Goal: Transaction & Acquisition: Purchase product/service

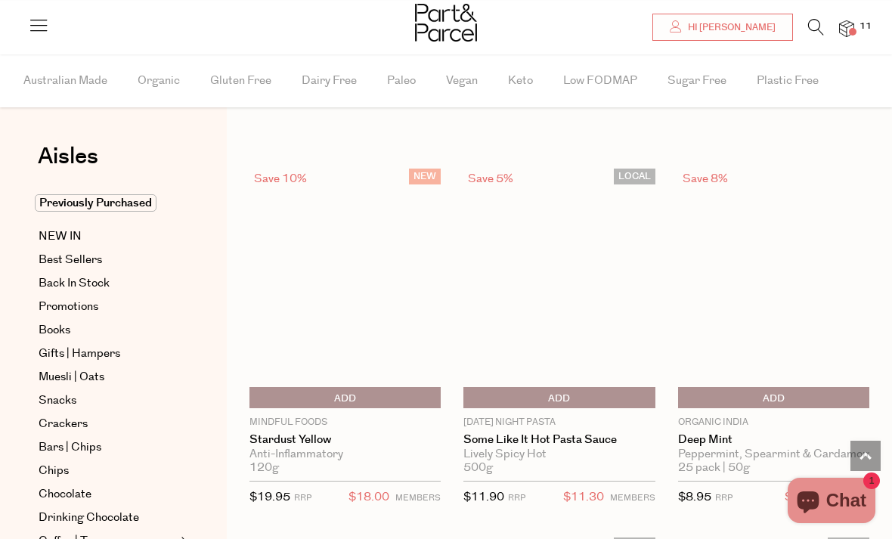
scroll to position [1243, 0]
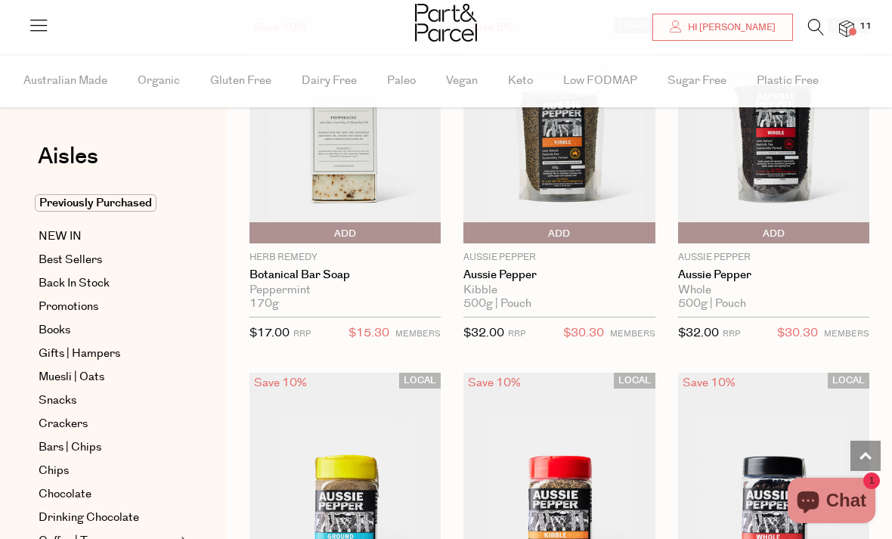
click at [853, 36] on img at bounding box center [846, 28] width 15 height 17
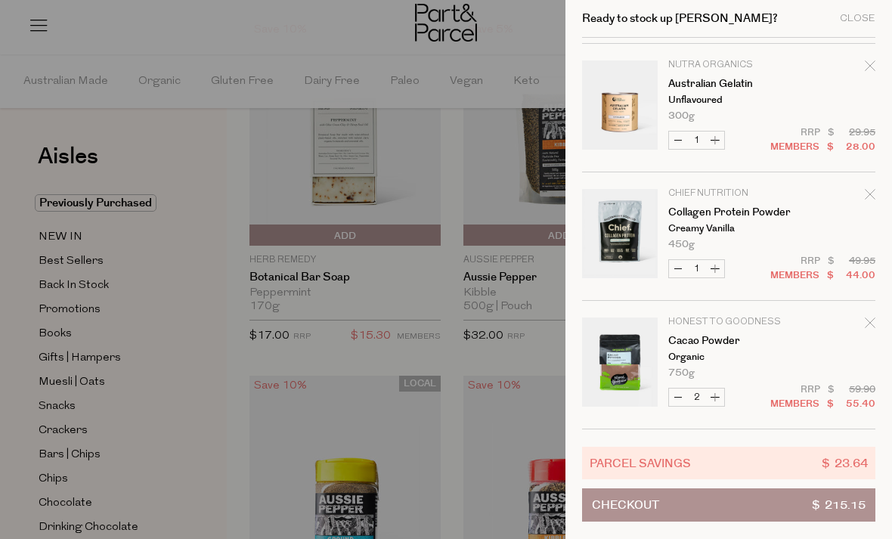
scroll to position [765, 0]
click at [521, 429] on div at bounding box center [446, 269] width 892 height 539
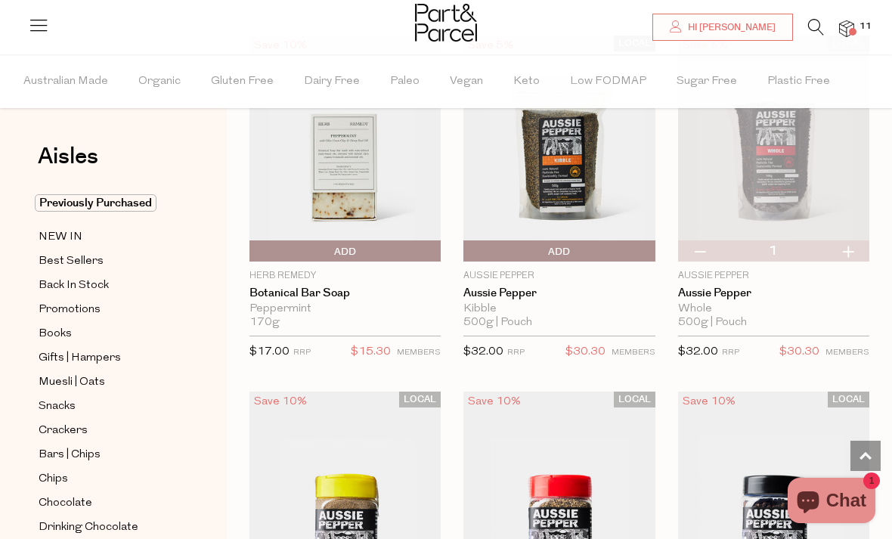
scroll to position [1227, 0]
click at [849, 26] on img at bounding box center [846, 28] width 15 height 17
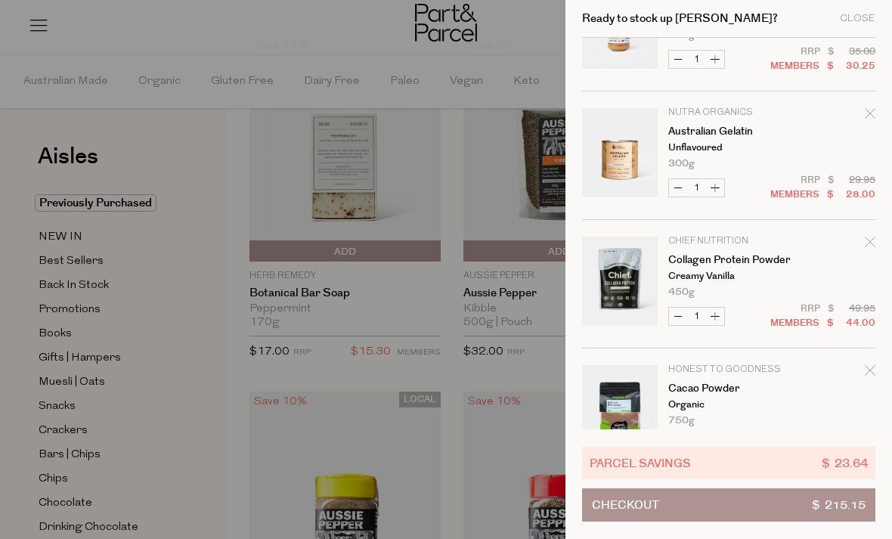
scroll to position [717, 0]
click at [523, 299] on div at bounding box center [446, 269] width 892 height 539
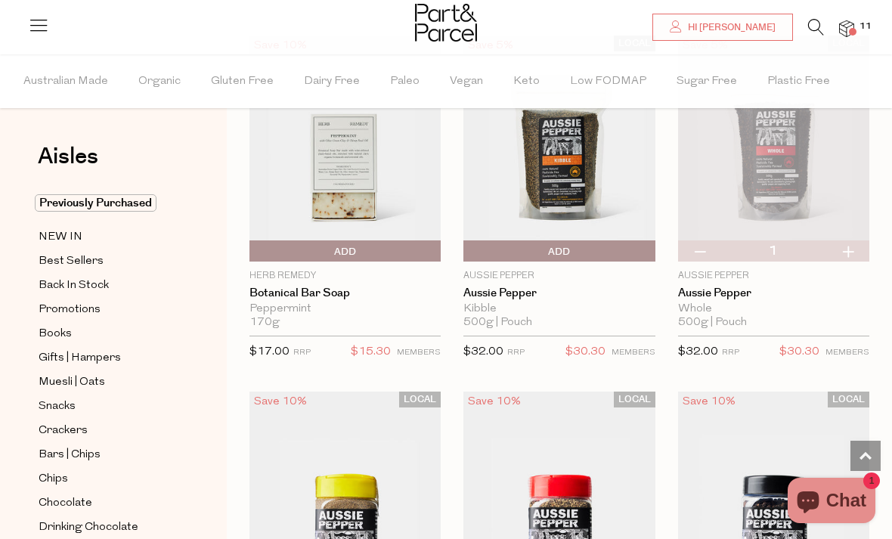
click at [863, 249] on button "button" at bounding box center [847, 250] width 43 height 21
click at [856, 255] on button "button" at bounding box center [847, 250] width 43 height 21
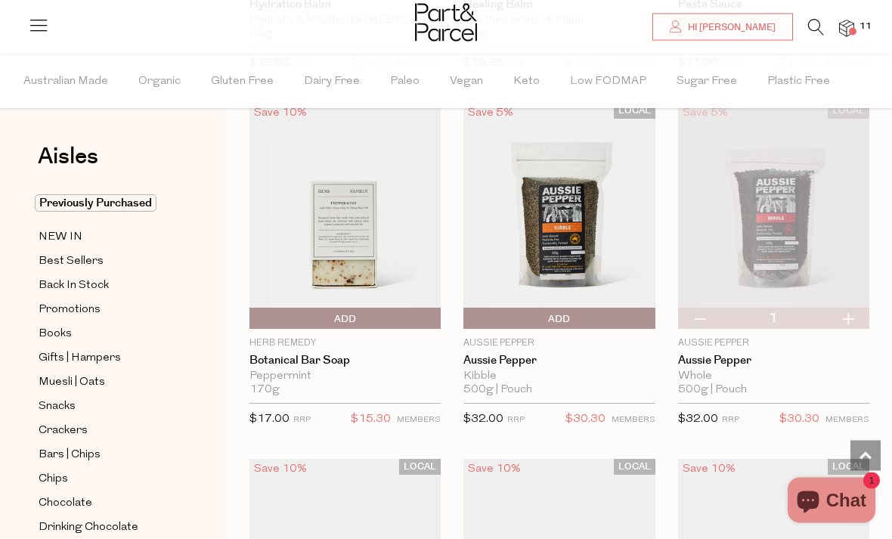
scroll to position [1160, 0]
click at [587, 255] on img at bounding box center [558, 216] width 191 height 226
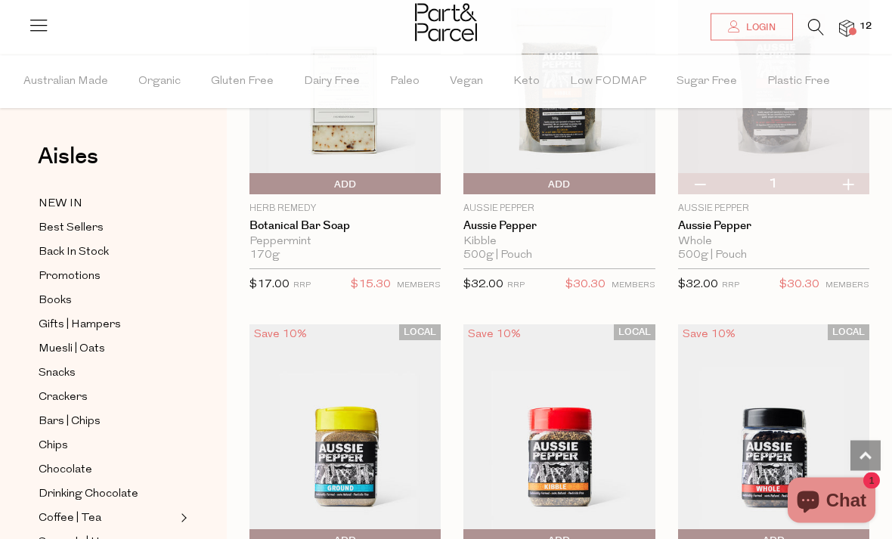
scroll to position [1295, 0]
click at [722, 241] on div "Whole" at bounding box center [773, 242] width 191 height 14
click at [726, 219] on link "Aussie Pepper" at bounding box center [773, 226] width 191 height 14
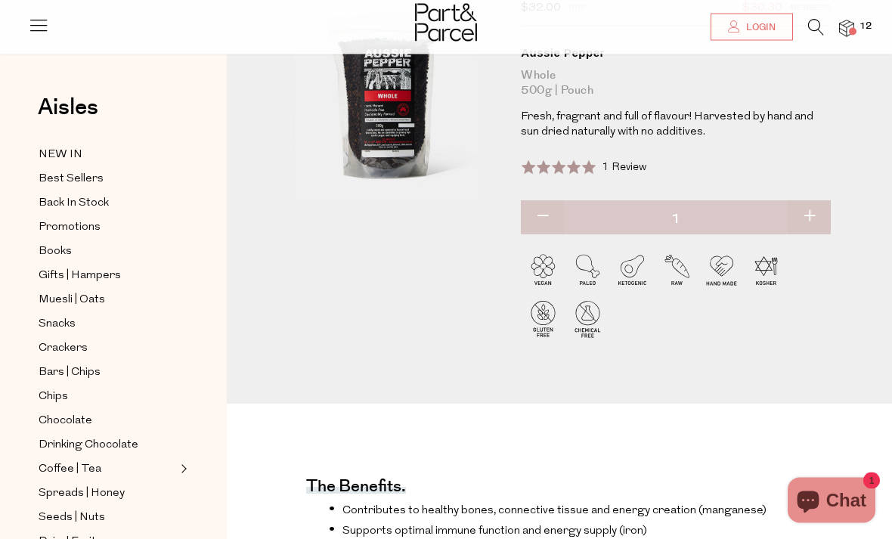
scroll to position [125, 0]
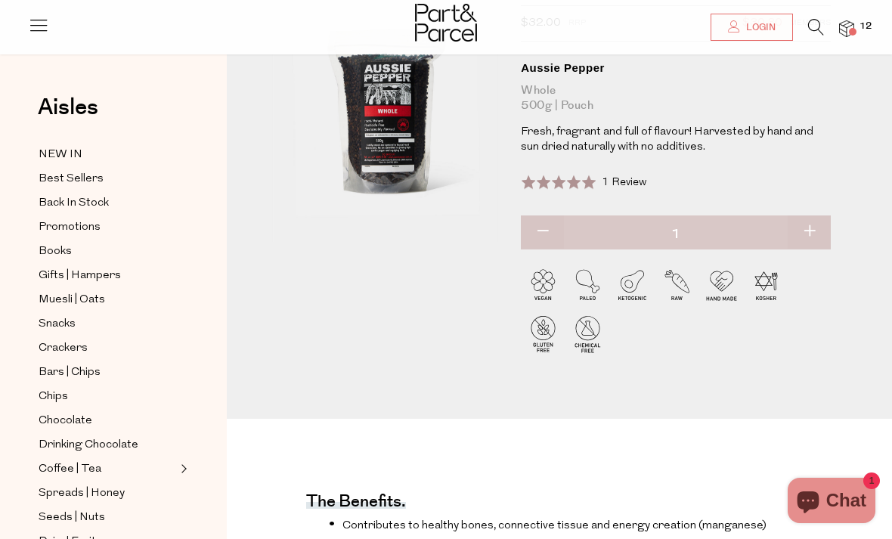
click at [817, 228] on button "button" at bounding box center [809, 231] width 43 height 33
type input "2"
click at [540, 231] on button "button" at bounding box center [542, 231] width 43 height 33
type input "1"
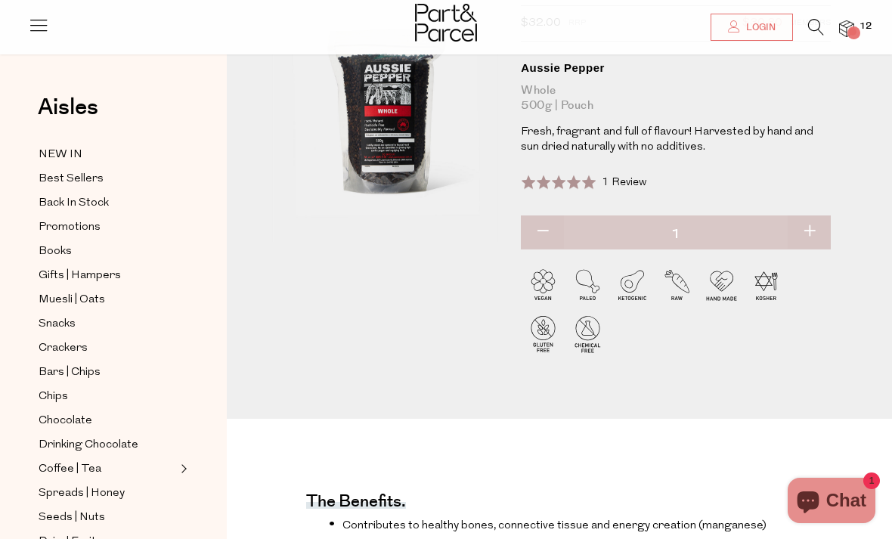
type input "1"
click at [852, 20] on img at bounding box center [846, 28] width 15 height 17
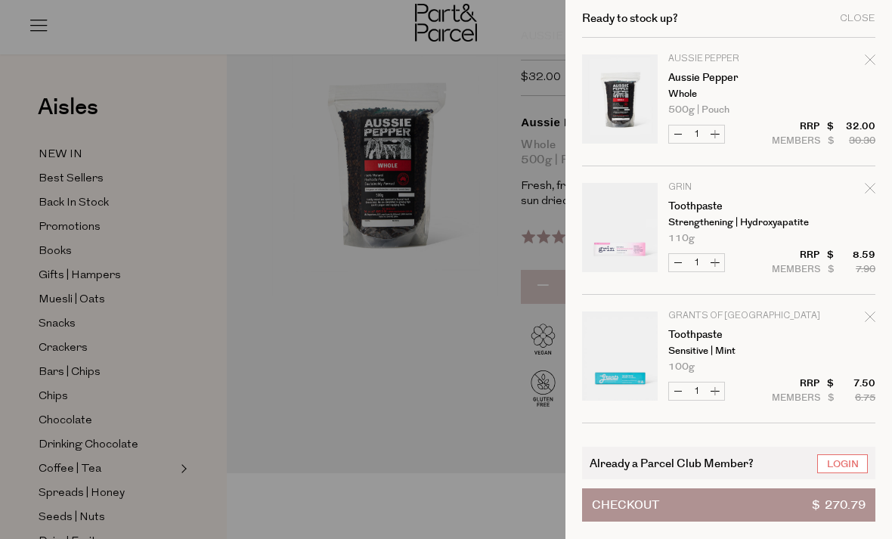
scroll to position [0, 0]
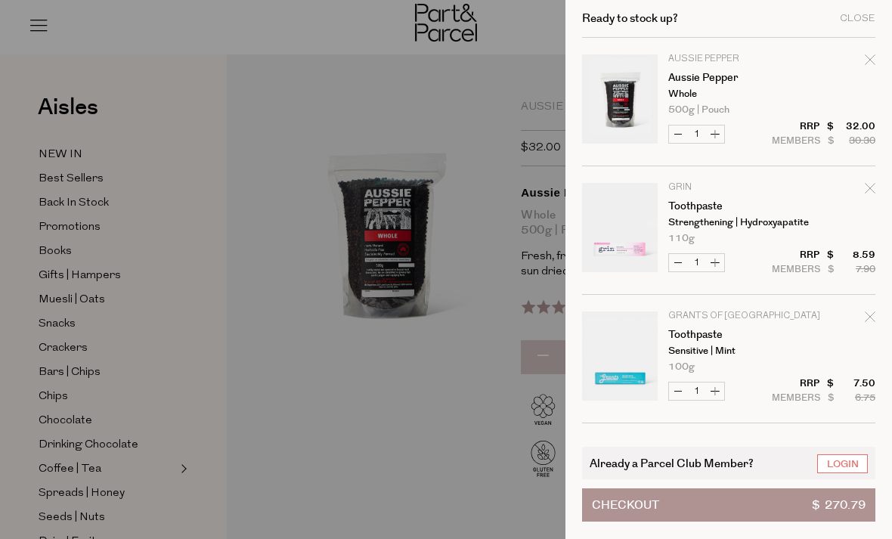
click at [532, 85] on div at bounding box center [446, 269] width 892 height 539
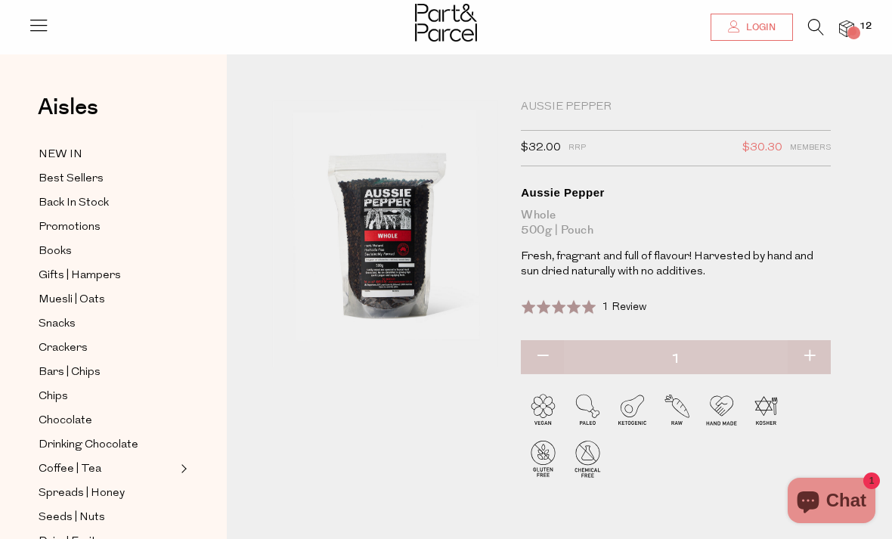
click at [765, 26] on span "Login" at bounding box center [758, 27] width 33 height 13
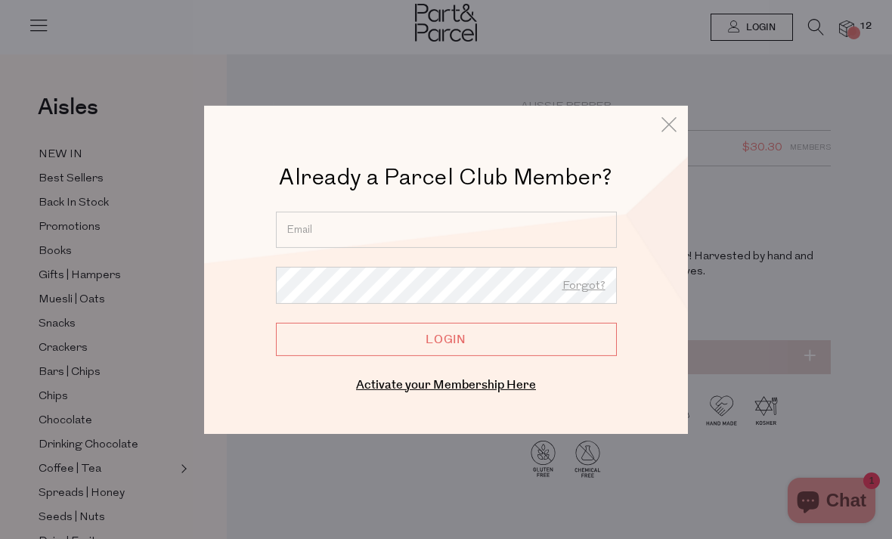
click at [370, 230] on input "email" at bounding box center [446, 229] width 341 height 36
type input "jc75g@icloud.com"
click at [512, 339] on input "Login" at bounding box center [446, 338] width 341 height 33
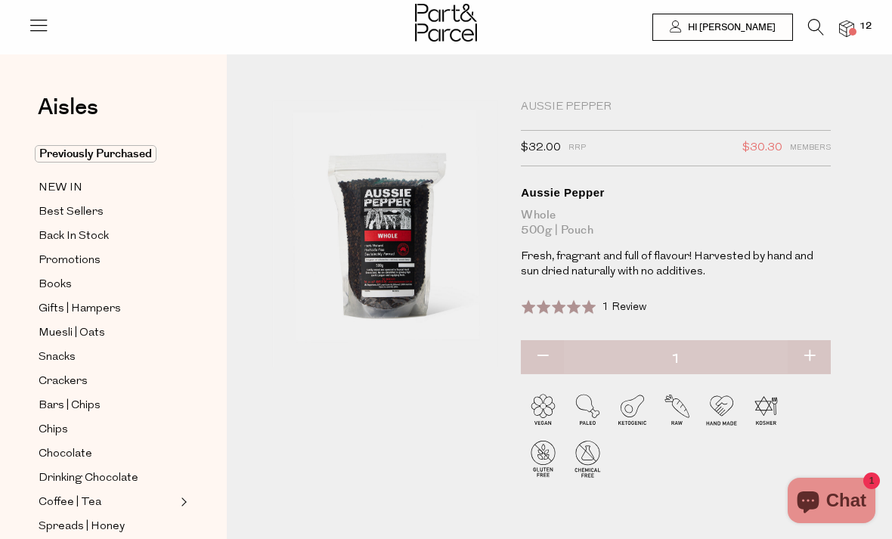
click at [841, 33] on img at bounding box center [846, 28] width 15 height 17
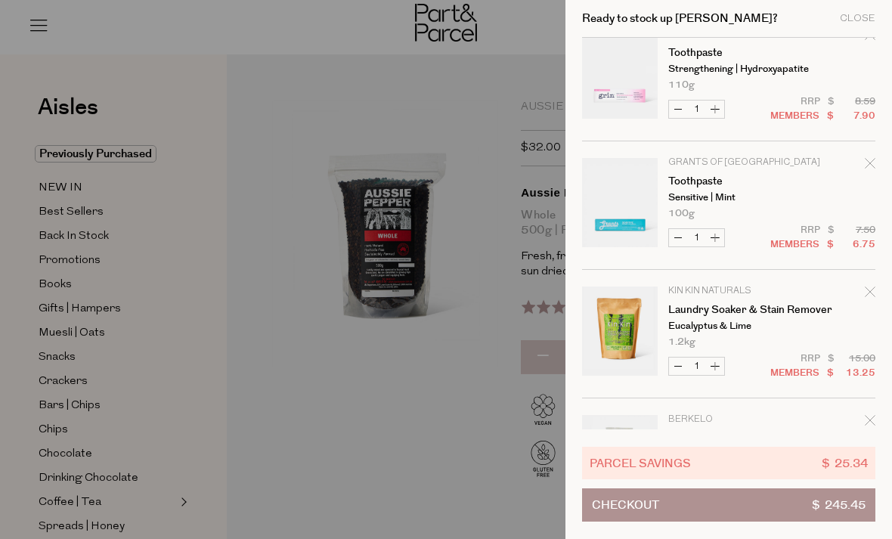
scroll to position [153, 0]
click at [373, 407] on div at bounding box center [446, 269] width 892 height 539
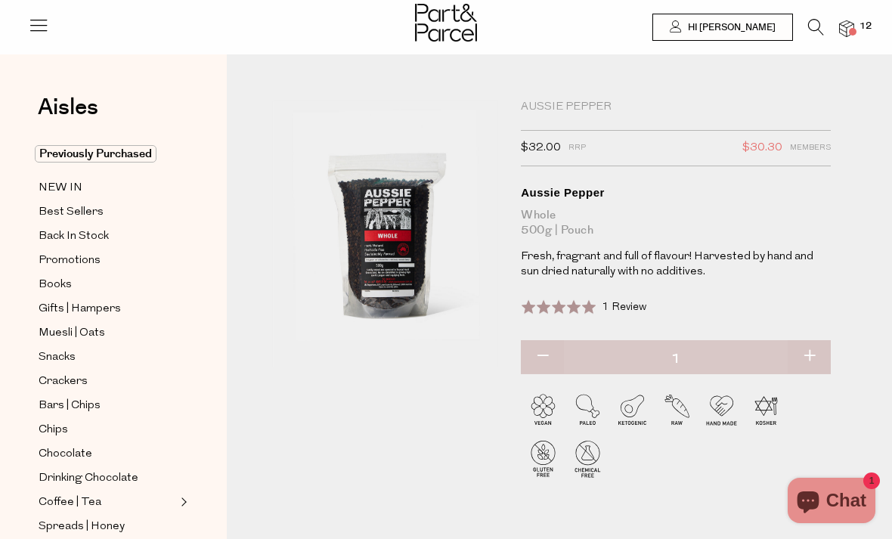
click at [815, 25] on icon at bounding box center [816, 27] width 16 height 17
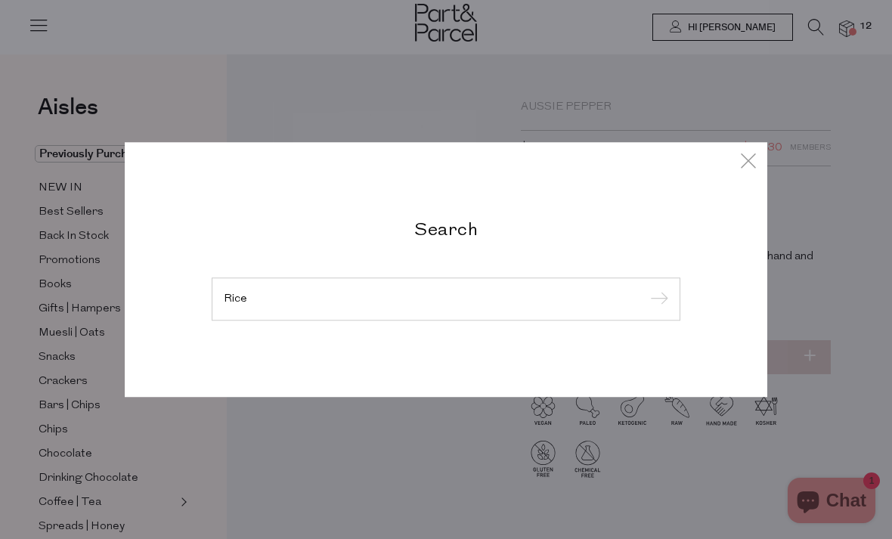
type input "Rice"
click at [656, 289] on input "submit" at bounding box center [657, 300] width 23 height 23
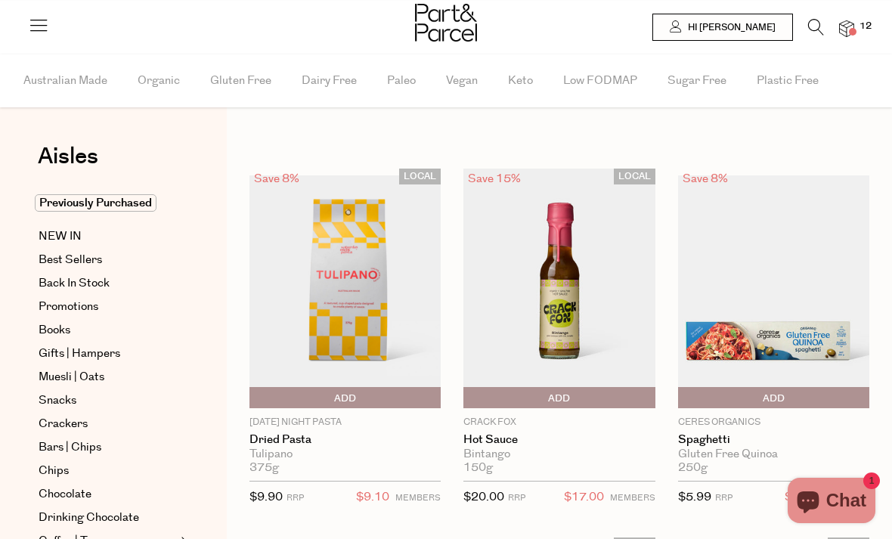
type input "2"
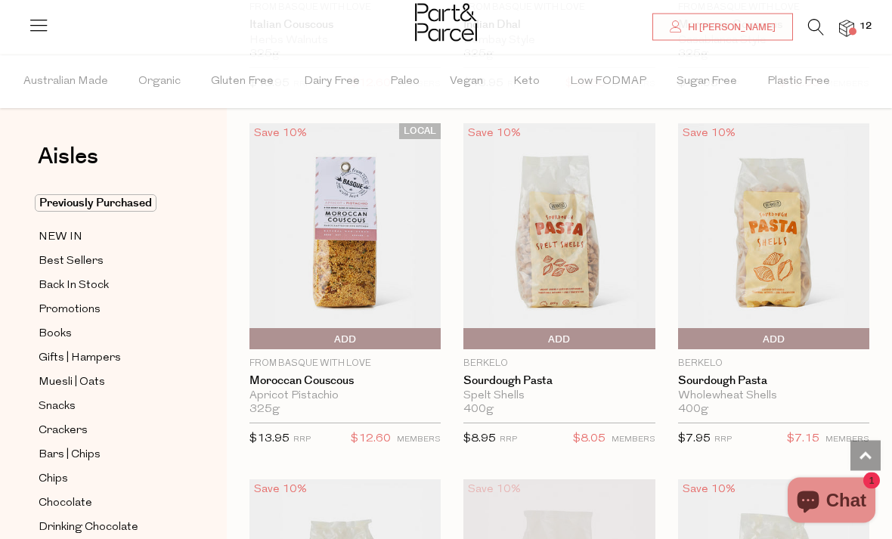
scroll to position [4699, 0]
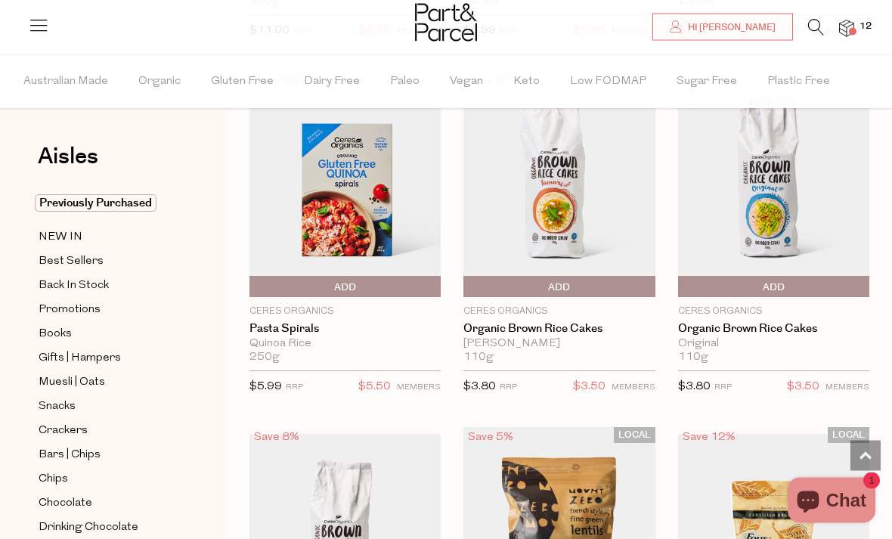
scroll to position [10810, 0]
click at [779, 198] on img at bounding box center [773, 184] width 191 height 226
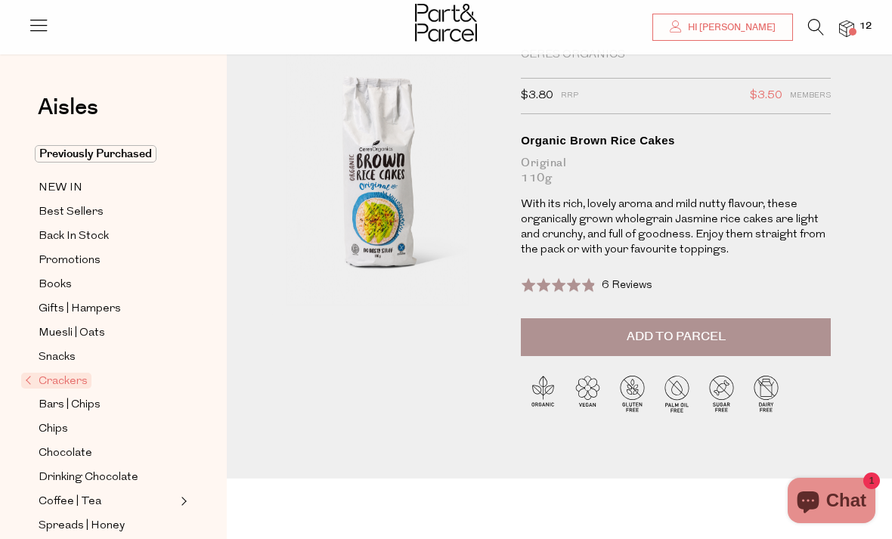
scroll to position [33, 0]
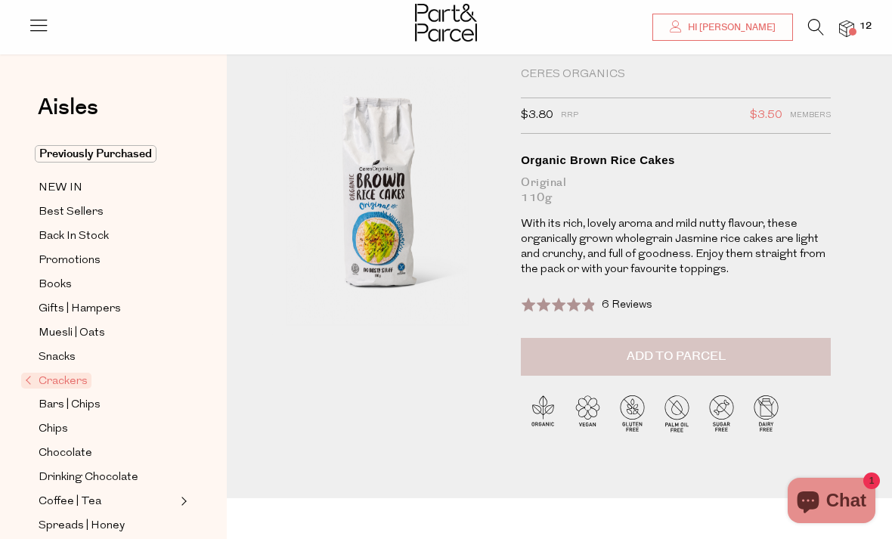
click at [638, 364] on span "Add to Parcel" at bounding box center [676, 356] width 99 height 17
click at [812, 354] on button "button" at bounding box center [809, 354] width 43 height 33
type input "2"
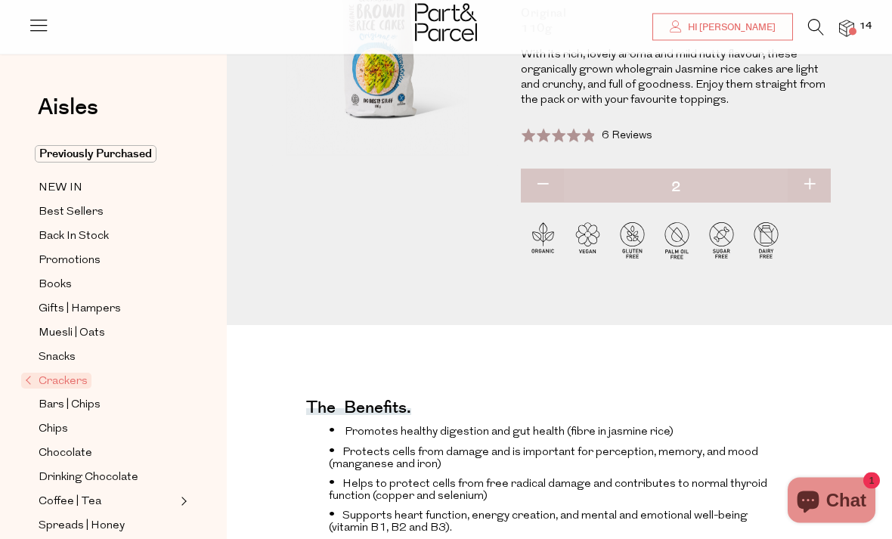
scroll to position [202, 0]
click at [547, 183] on button "button" at bounding box center [542, 185] width 43 height 33
type input "1"
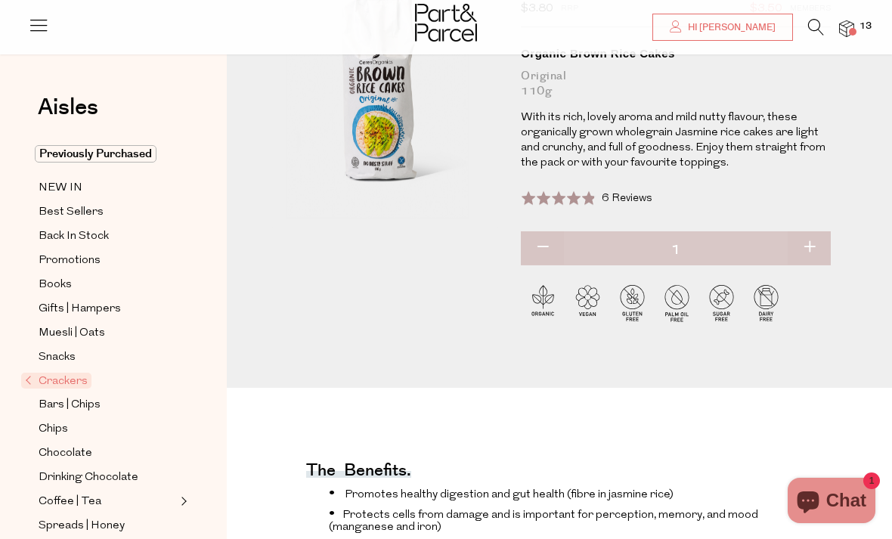
scroll to position [140, 0]
click at [816, 237] on button "button" at bounding box center [809, 247] width 43 height 33
type input "2"
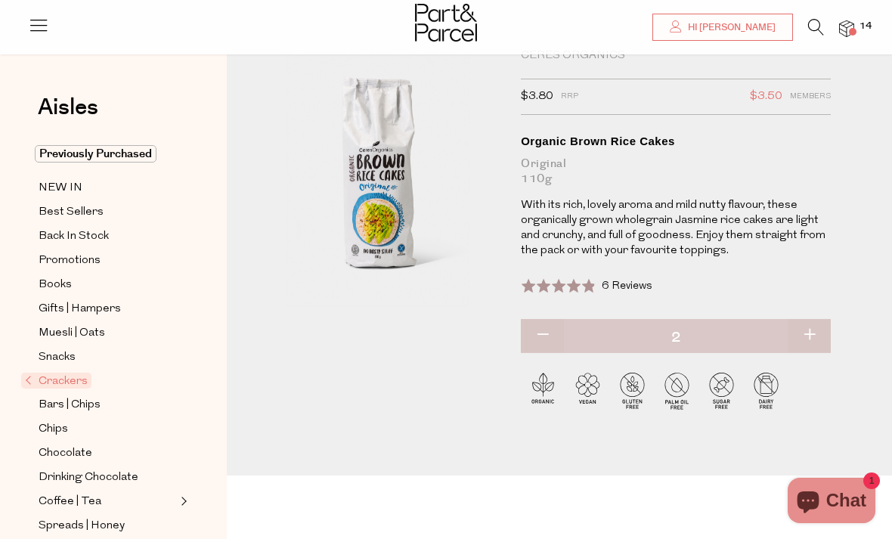
scroll to position [0, 0]
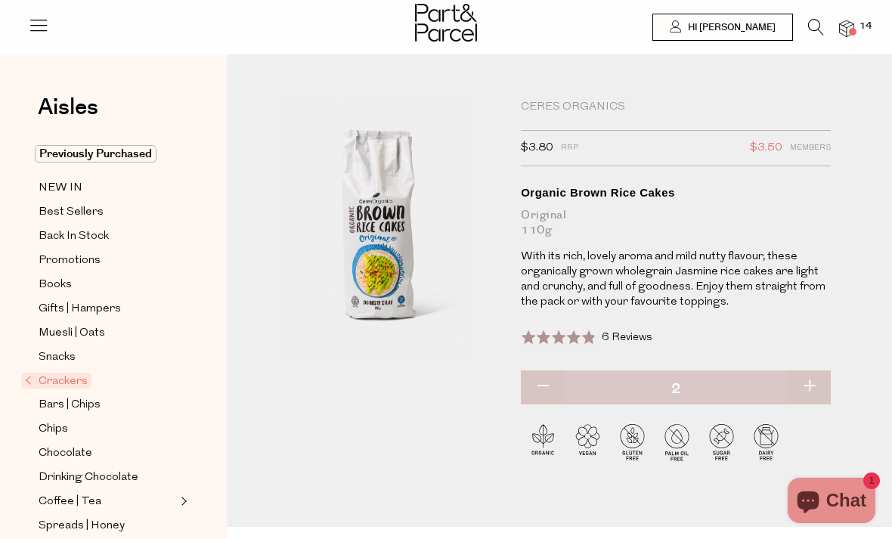
click at [858, 23] on span "14" at bounding box center [866, 27] width 20 height 14
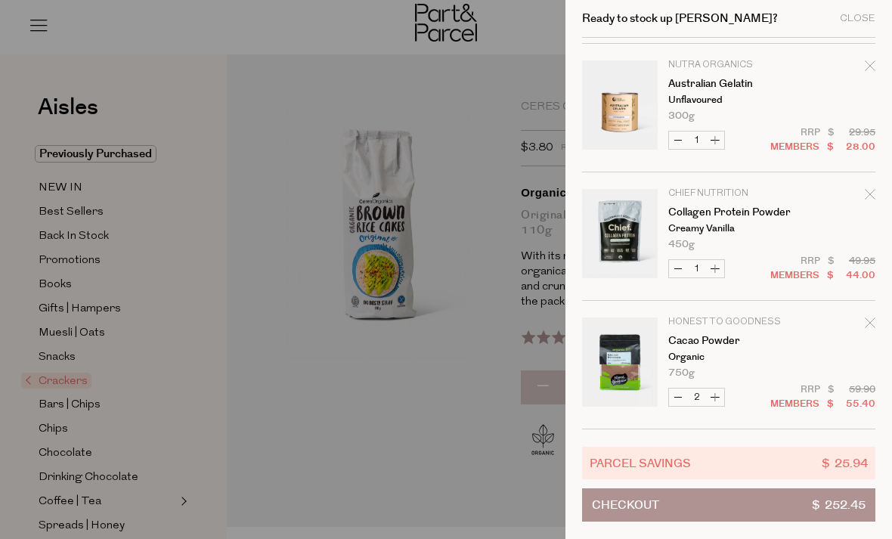
scroll to position [1022, 0]
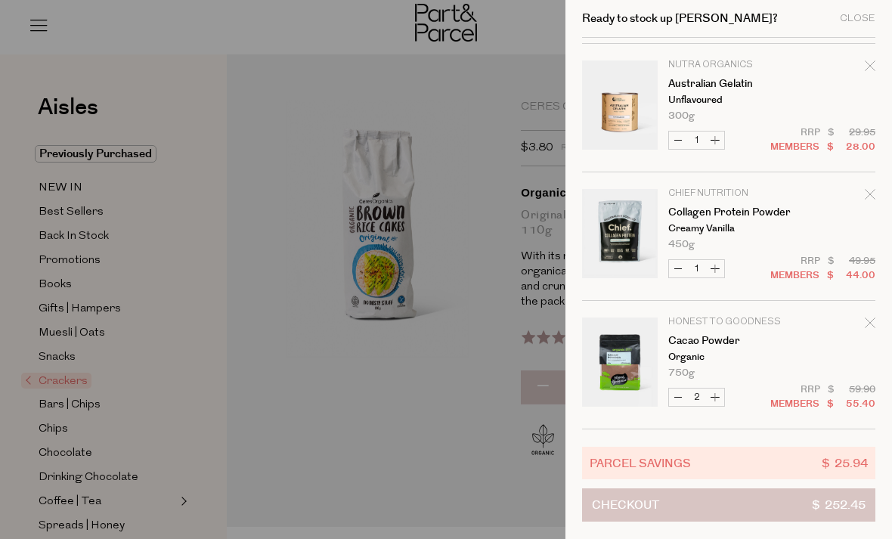
click at [695, 507] on button "Checkout $ 252.45" at bounding box center [728, 504] width 293 height 33
